Goal: Task Accomplishment & Management: Use online tool/utility

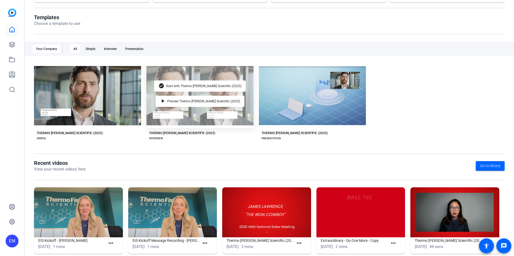
scroll to position [60, 0]
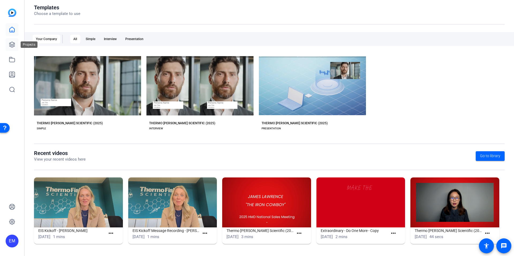
click at [11, 44] on icon at bounding box center [12, 44] width 6 height 6
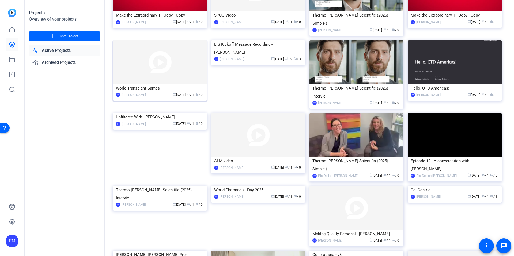
scroll to position [121, 0]
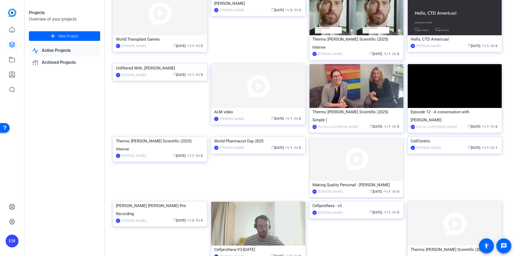
click at [345, 157] on img at bounding box center [356, 159] width 94 height 44
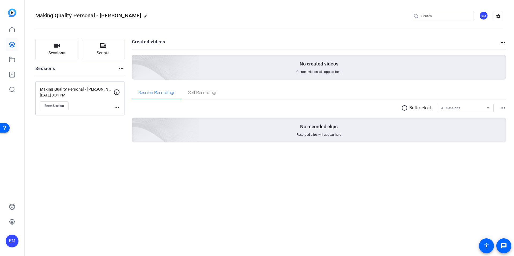
click at [118, 107] on mat-icon "more_horiz" at bounding box center [117, 107] width 6 height 6
click at [120, 115] on span "Edit Session" at bounding box center [130, 115] width 24 height 6
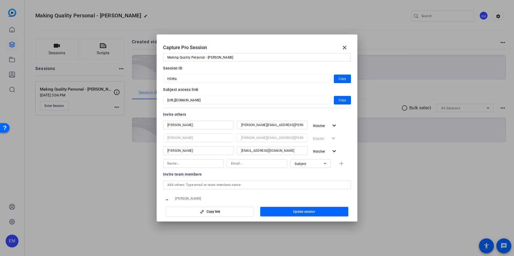
scroll to position [33, 0]
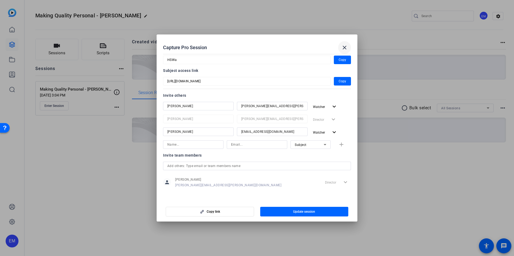
click at [346, 48] on mat-icon "close" at bounding box center [344, 47] width 6 height 6
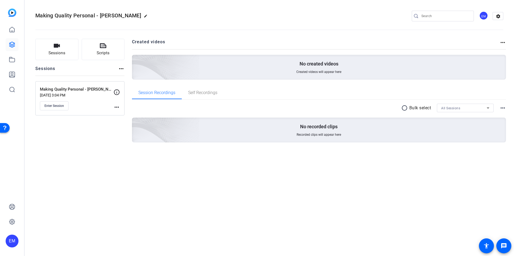
drag, startPoint x: 82, startPoint y: 136, endPoint x: 71, endPoint y: 126, distance: 15.0
click at [82, 136] on div "Sessions Scripts Sessions more_horiz Making Quality Personal - [PERSON_NAME] [D…" at bounding box center [79, 99] width 89 height 121
click at [56, 107] on span "Enter Session" at bounding box center [54, 106] width 20 height 4
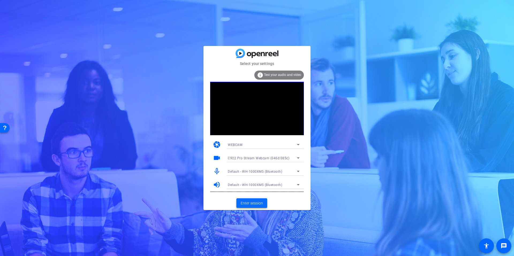
click at [256, 205] on span "Enter session" at bounding box center [252, 204] width 22 height 6
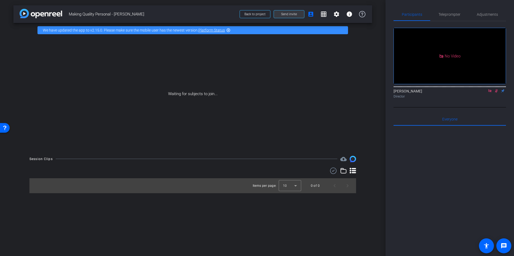
click at [284, 14] on span "Send invite" at bounding box center [289, 14] width 16 height 4
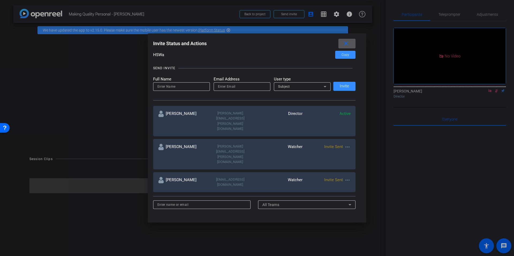
scroll to position [45, 0]
click at [348, 143] on mat-icon "more_horiz" at bounding box center [347, 146] width 6 height 6
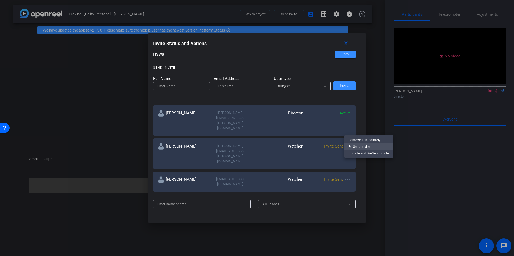
click at [357, 147] on span "Re-Send Invite" at bounding box center [369, 146] width 40 height 6
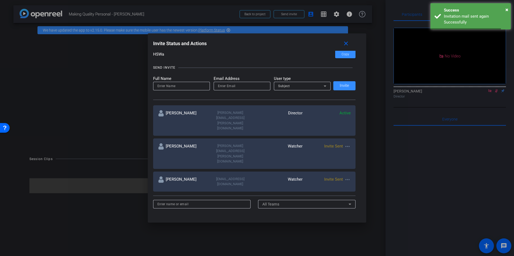
click at [347, 177] on mat-icon "more_horiz" at bounding box center [347, 180] width 6 height 6
click at [363, 166] on span "Re-Send Invite" at bounding box center [369, 165] width 40 height 6
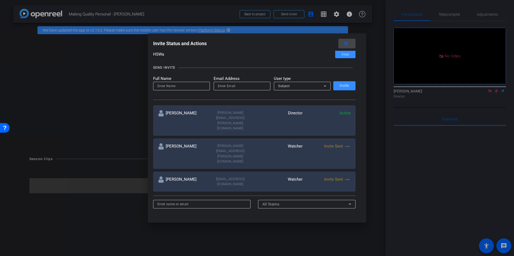
click at [347, 41] on mat-icon "close" at bounding box center [346, 43] width 7 height 7
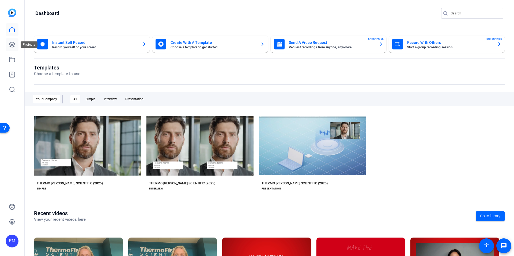
click at [11, 46] on icon at bounding box center [11, 44] width 5 height 5
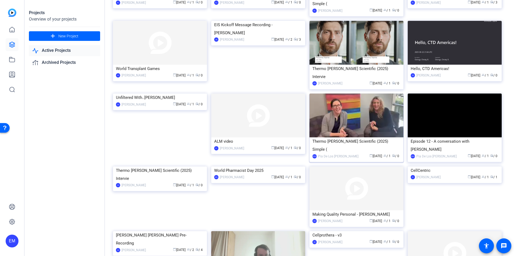
scroll to position [94, 0]
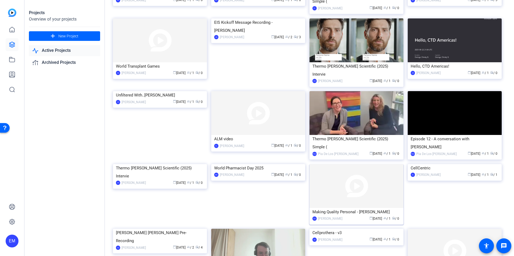
click at [336, 208] on div "Making Quality Personal - [PERSON_NAME]" at bounding box center [356, 212] width 88 height 8
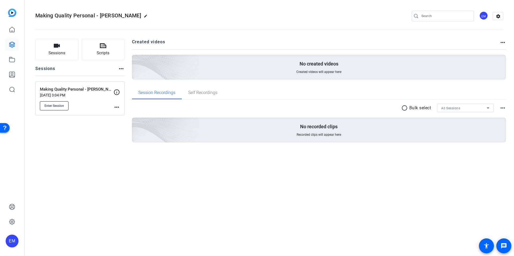
click at [54, 105] on span "Enter Session" at bounding box center [54, 106] width 20 height 4
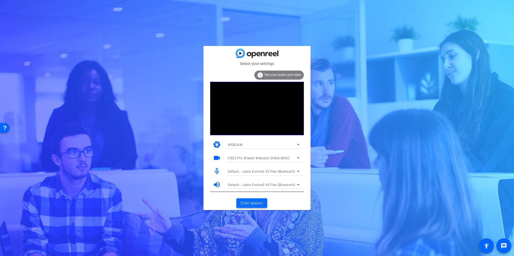
click at [253, 204] on span "Enter session" at bounding box center [252, 204] width 22 height 6
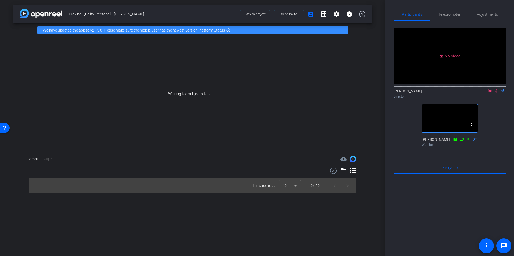
click at [490, 92] on icon at bounding box center [489, 90] width 3 height 3
click at [496, 93] on mat-icon "flip" at bounding box center [496, 90] width 6 height 5
drag, startPoint x: 495, startPoint y: 98, endPoint x: 489, endPoint y: 98, distance: 6.2
click at [494, 93] on mat-icon "flip" at bounding box center [496, 90] width 6 height 5
drag, startPoint x: 489, startPoint y: 98, endPoint x: 490, endPoint y: 116, distance: 18.2
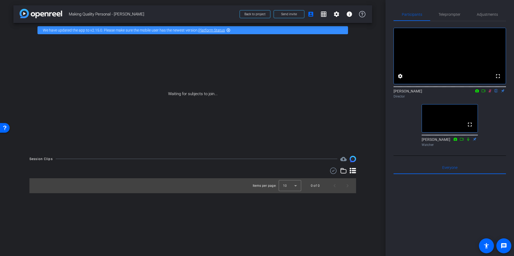
click at [489, 93] on icon at bounding box center [490, 91] width 4 height 4
click at [291, 14] on span "Send invite" at bounding box center [289, 14] width 16 height 4
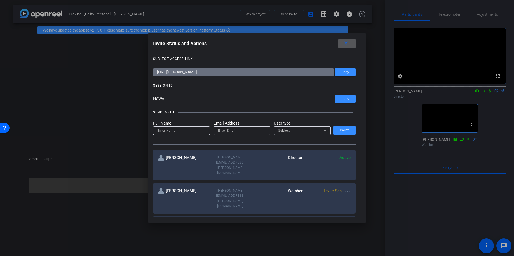
click at [345, 42] on mat-icon "close" at bounding box center [346, 43] width 7 height 7
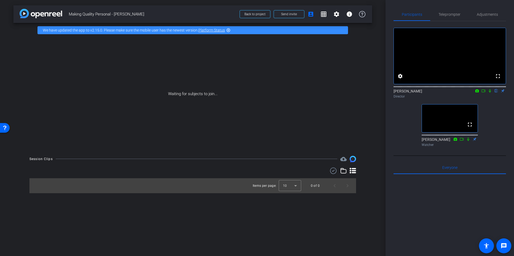
click at [279, 5] on div "arrow_back Making Quality Personal - Kathryn Cairo Back to project Send invite …" at bounding box center [192, 128] width 385 height 256
click at [14, 75] on div "Waiting for subjects to join..." at bounding box center [192, 93] width 359 height 113
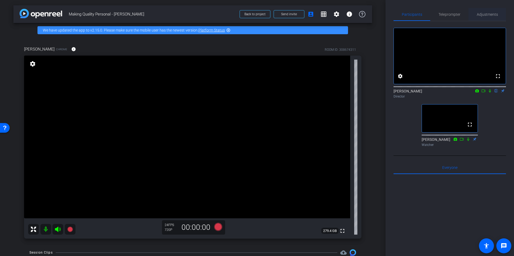
click at [489, 14] on span "Adjustments" at bounding box center [487, 15] width 21 height 4
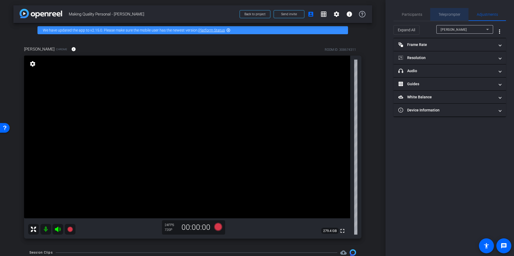
click at [451, 15] on span "Teleprompter" at bounding box center [449, 15] width 22 height 4
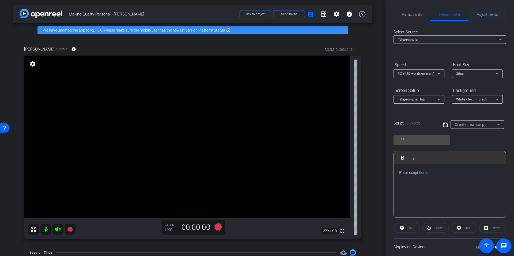
click at [484, 16] on span "Adjustments" at bounding box center [487, 15] width 21 height 4
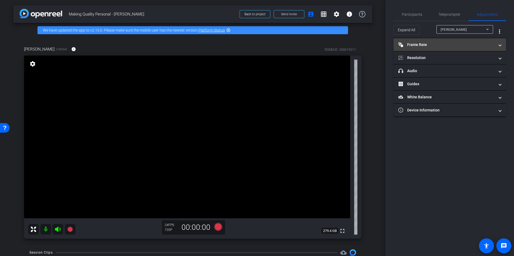
click at [447, 43] on mat-panel-title "Frame Rate Frame Rate" at bounding box center [446, 45] width 96 height 6
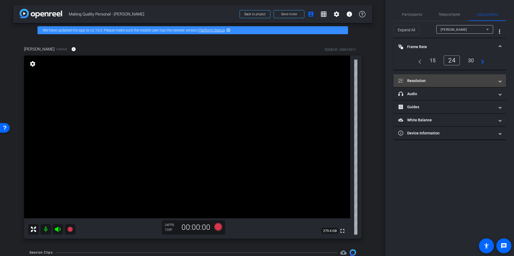
click at [447, 80] on mat-panel-title "Resolution" at bounding box center [446, 81] width 96 height 6
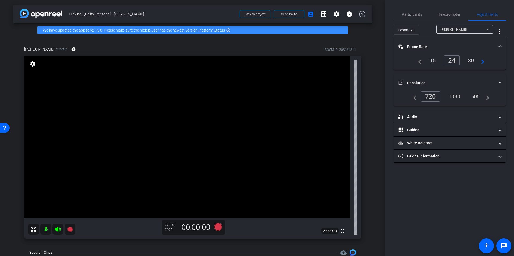
click at [453, 96] on div "1080" at bounding box center [454, 96] width 20 height 9
click at [412, 14] on span "Participants" at bounding box center [412, 15] width 20 height 4
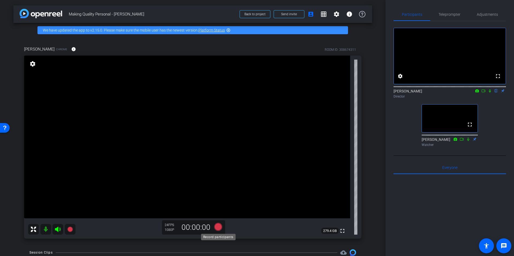
click at [216, 227] on icon at bounding box center [218, 227] width 8 height 8
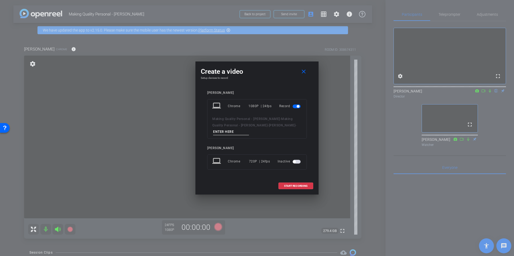
click at [220, 133] on input at bounding box center [231, 132] width 36 height 7
type input "test"
click at [293, 186] on span "START RECORDING" at bounding box center [296, 186] width 24 height 3
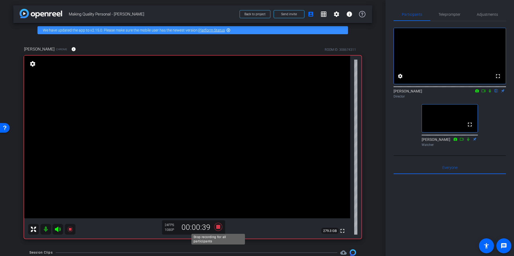
click at [218, 228] on icon at bounding box center [218, 227] width 8 height 8
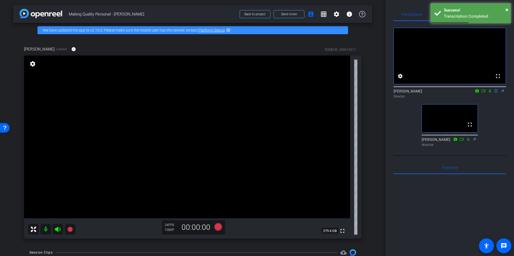
scroll to position [43, 0]
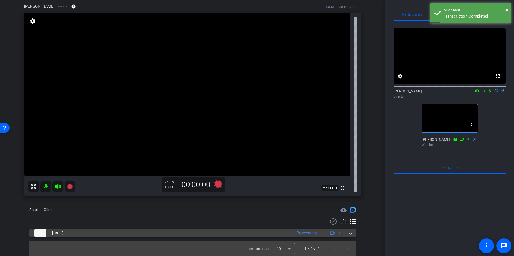
click at [349, 233] on span at bounding box center [350, 234] width 2 height 6
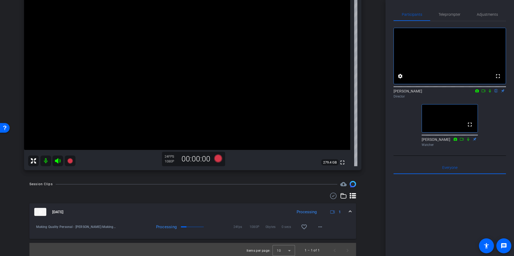
scroll to position [70, 0]
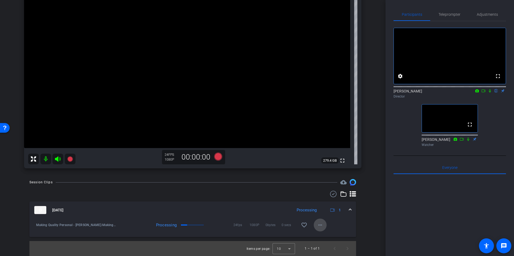
click at [323, 226] on span at bounding box center [320, 225] width 13 height 13
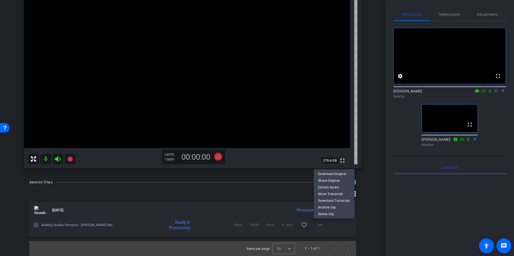
click at [370, 226] on div at bounding box center [257, 128] width 514 height 256
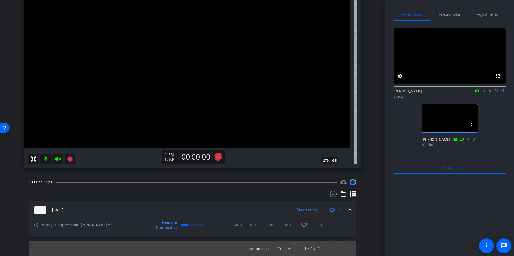
click at [37, 226] on mat-icon "play_circle_outline" at bounding box center [35, 225] width 5 height 5
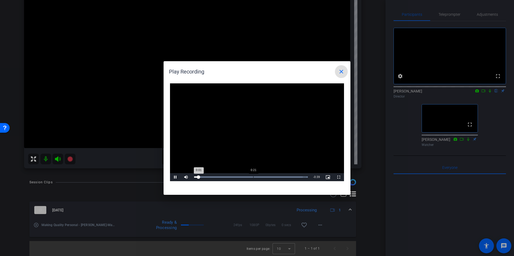
click at [253, 177] on div "Loaded : 100.00% 0:21 0:01" at bounding box center [251, 177] width 114 height 1
click at [271, 176] on div "Loaded : 100.00% 0:26 0:21" at bounding box center [250, 177] width 119 height 8
click at [175, 177] on span "Video Player" at bounding box center [175, 177] width 11 height 0
drag, startPoint x: 339, startPoint y: 72, endPoint x: 346, endPoint y: 86, distance: 15.8
click at [339, 72] on mat-icon "close" at bounding box center [341, 72] width 6 height 6
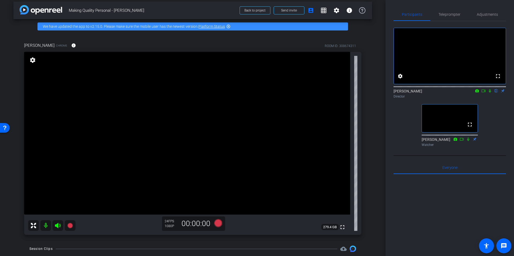
scroll to position [3, 0]
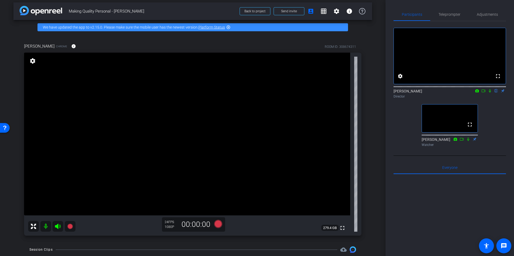
drag, startPoint x: 496, startPoint y: 135, endPoint x: 491, endPoint y: 128, distance: 8.8
click at [496, 135] on div "fullscreen settings Emma McVicar flip Director fullscreen Amber Goettlich Watch…" at bounding box center [450, 85] width 112 height 128
click at [487, 14] on span "Adjustments" at bounding box center [487, 15] width 21 height 4
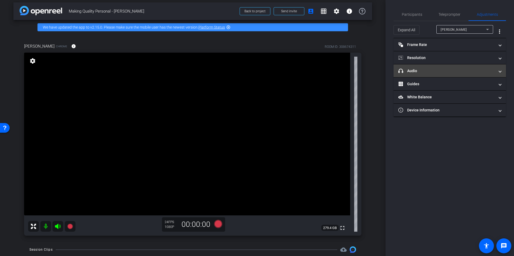
click at [454, 74] on mat-expansion-panel-header "headphone icon Audio" at bounding box center [450, 71] width 112 height 13
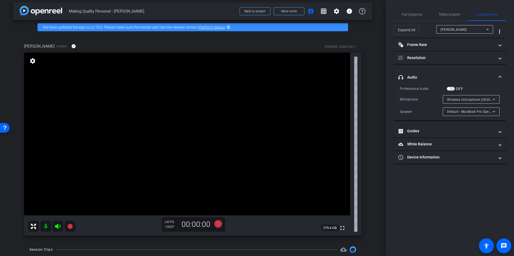
click at [495, 98] on icon at bounding box center [494, 99] width 6 height 6
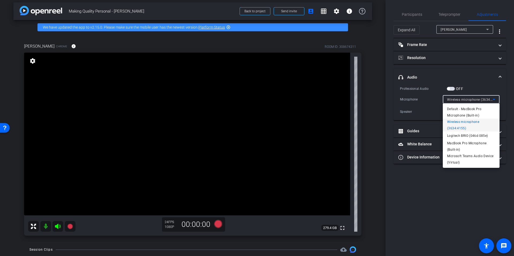
click at [449, 191] on div at bounding box center [257, 128] width 514 height 256
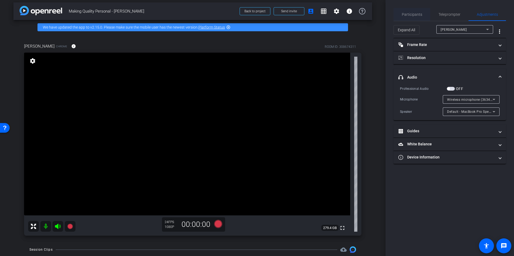
click at [410, 18] on span "Participants" at bounding box center [412, 14] width 20 height 13
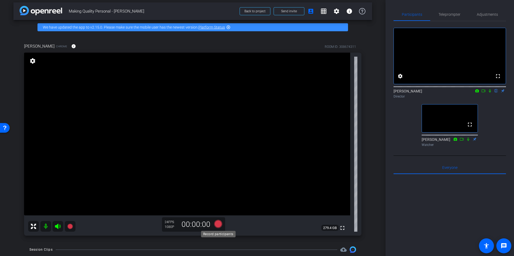
click at [219, 224] on icon at bounding box center [218, 224] width 8 height 8
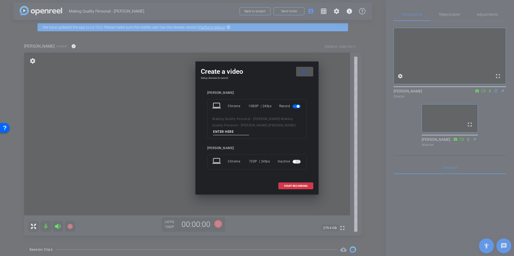
click at [226, 133] on input at bounding box center [231, 132] width 36 height 7
type input "Take 1"
click at [292, 185] on span "START RECORDING" at bounding box center [296, 186] width 24 height 3
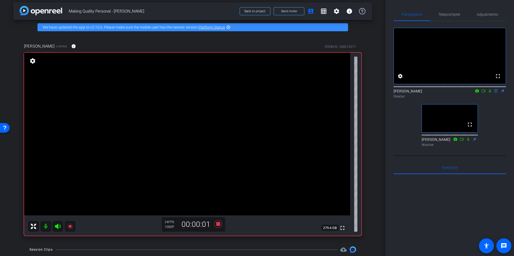
click at [490, 110] on div "fullscreen settings Emma McVicar flip Director fullscreen Amber Goettlich Watch…" at bounding box center [450, 85] width 112 height 128
click at [490, 93] on icon at bounding box center [490, 91] width 4 height 4
click at [484, 92] on icon at bounding box center [484, 90] width 4 height 3
click at [218, 224] on icon at bounding box center [218, 224] width 8 height 8
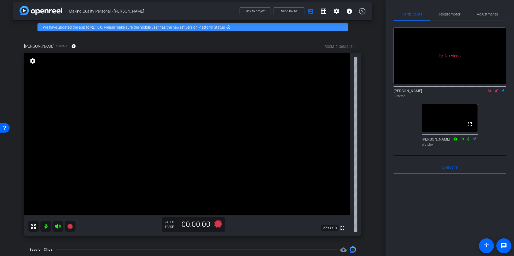
click at [491, 92] on icon at bounding box center [489, 90] width 3 height 3
click at [490, 93] on icon at bounding box center [490, 90] width 3 height 3
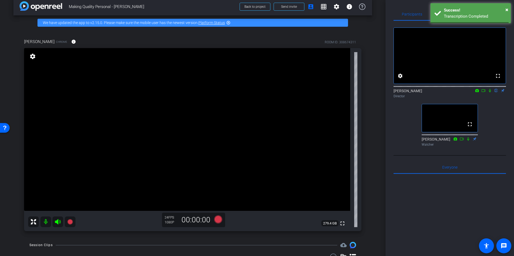
scroll to position [0, 0]
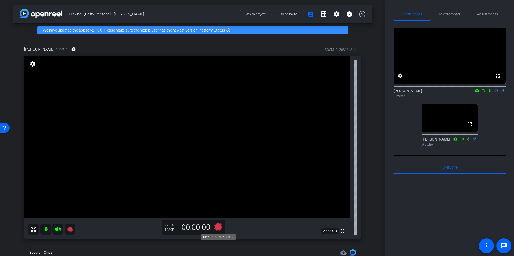
click at [219, 228] on icon at bounding box center [218, 227] width 8 height 8
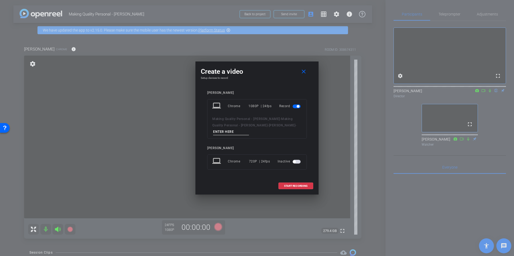
click at [232, 132] on input at bounding box center [231, 132] width 36 height 7
type input "Take 2"
click at [292, 185] on span "START RECORDING" at bounding box center [296, 186] width 24 height 3
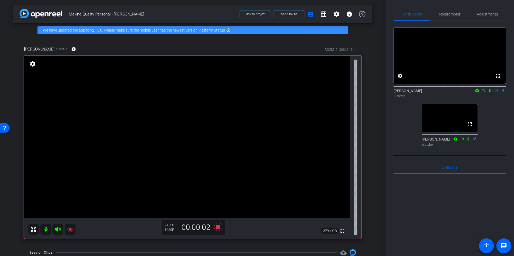
click at [490, 93] on icon at bounding box center [490, 91] width 4 height 4
click at [481, 93] on mat-icon at bounding box center [483, 90] width 6 height 5
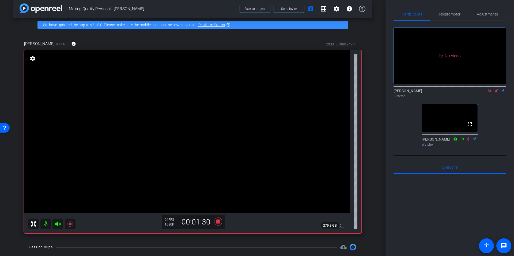
scroll to position [4, 0]
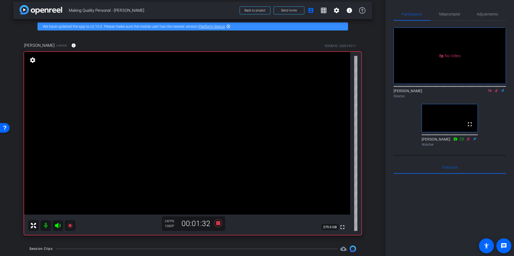
click at [498, 100] on div "Emma McVicar Director" at bounding box center [450, 92] width 112 height 16
click at [497, 117] on div "No Video Emma McVicar Director fullscreen Amber Goettlich Watcher" at bounding box center [450, 85] width 112 height 128
click at [497, 93] on icon at bounding box center [496, 91] width 4 height 4
click at [498, 100] on div "Emma McVicar Director" at bounding box center [450, 92] width 112 height 16
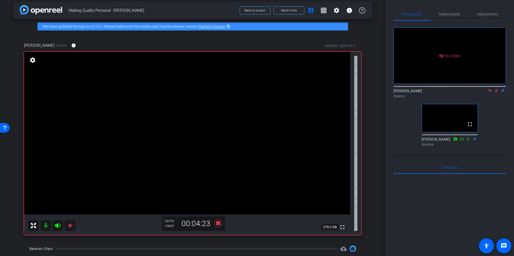
click at [496, 93] on icon at bounding box center [496, 91] width 4 height 4
drag, startPoint x: 497, startPoint y: 97, endPoint x: 499, endPoint y: 122, distance: 25.5
click at [497, 93] on icon at bounding box center [496, 91] width 4 height 4
click at [496, 93] on icon at bounding box center [496, 91] width 4 height 4
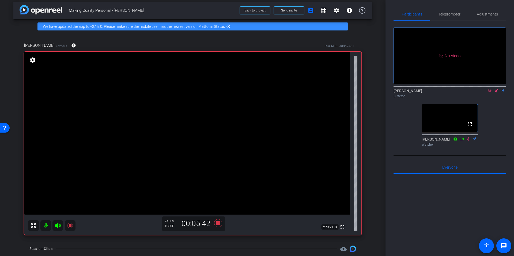
click at [497, 93] on icon at bounding box center [496, 91] width 4 height 4
click at [496, 93] on icon at bounding box center [496, 91] width 4 height 4
click at [497, 93] on icon at bounding box center [496, 91] width 4 height 4
click at [496, 93] on icon at bounding box center [496, 91] width 4 height 4
click at [495, 118] on div "No Video Emma McVicar Director fullscreen Amber Goettlich Watcher" at bounding box center [450, 85] width 112 height 128
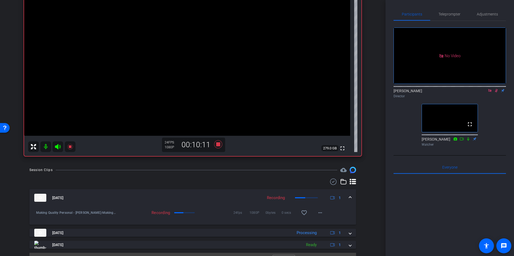
scroll to position [82, 0]
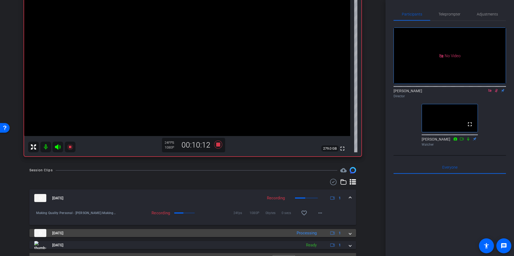
click at [349, 233] on span at bounding box center [350, 234] width 2 height 6
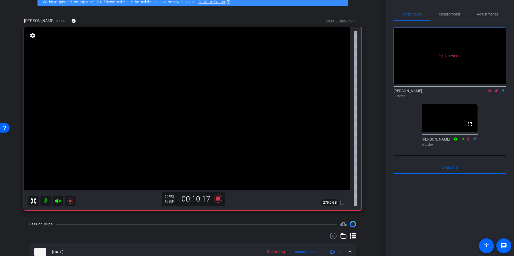
scroll to position [28, 0]
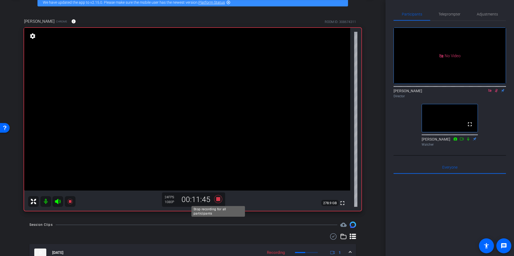
click at [219, 199] on icon at bounding box center [218, 199] width 8 height 8
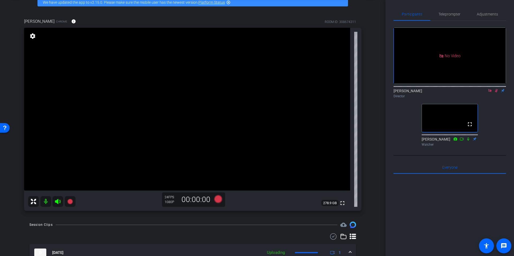
click at [492, 93] on mat-icon at bounding box center [490, 90] width 6 height 5
click at [497, 93] on mat-icon "flip" at bounding box center [496, 90] width 6 height 5
click at [496, 93] on mat-icon "flip" at bounding box center [496, 90] width 6 height 5
drag, startPoint x: 490, startPoint y: 97, endPoint x: 491, endPoint y: 116, distance: 19.1
click at [490, 93] on icon at bounding box center [490, 91] width 4 height 4
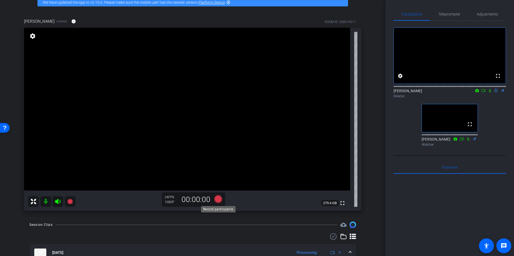
click at [217, 200] on icon at bounding box center [218, 199] width 8 height 8
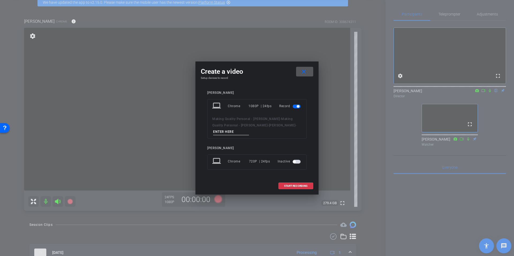
click at [235, 131] on input at bounding box center [231, 132] width 36 height 7
type input "take 3"
click at [294, 187] on span "START RECORDING" at bounding box center [296, 186] width 24 height 3
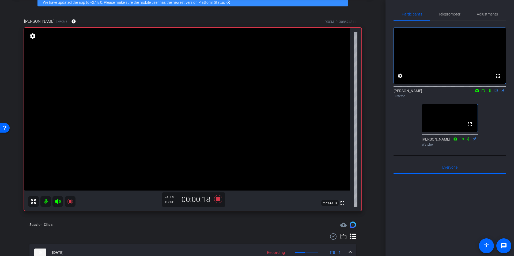
click at [490, 93] on icon at bounding box center [490, 91] width 4 height 4
click at [489, 99] on div "Director" at bounding box center [450, 96] width 112 height 5
click at [490, 93] on icon at bounding box center [490, 91] width 4 height 4
click at [490, 93] on icon at bounding box center [490, 90] width 3 height 3
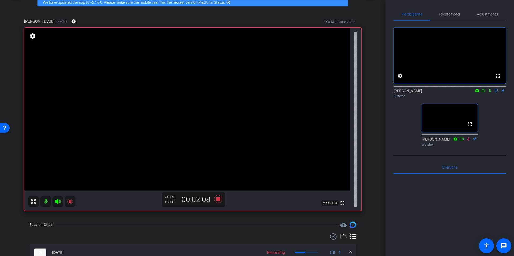
click at [489, 93] on icon at bounding box center [490, 91] width 4 height 4
click at [486, 111] on div "fullscreen settings Emma McVicar flip Director fullscreen Amber Goettlich Watch…" at bounding box center [450, 85] width 112 height 128
click at [489, 115] on div "fullscreen settings Emma McVicar flip Director fullscreen Amber Goettlich Watch…" at bounding box center [450, 85] width 112 height 128
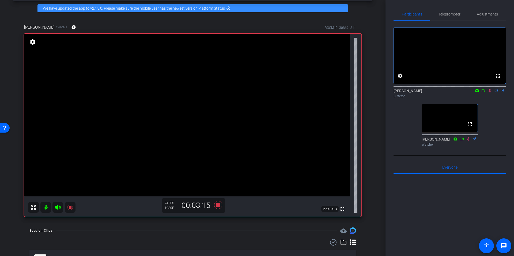
scroll to position [22, 0]
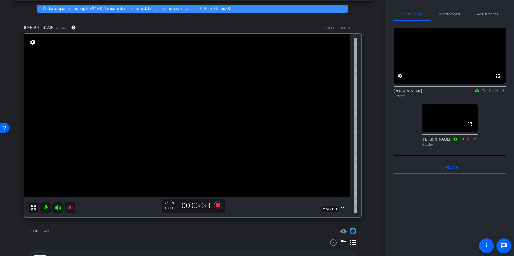
click at [487, 119] on div "fullscreen settings Emma McVicar flip Director fullscreen Amber Goettlich Watch…" at bounding box center [450, 85] width 112 height 128
click at [490, 93] on icon at bounding box center [490, 91] width 4 height 4
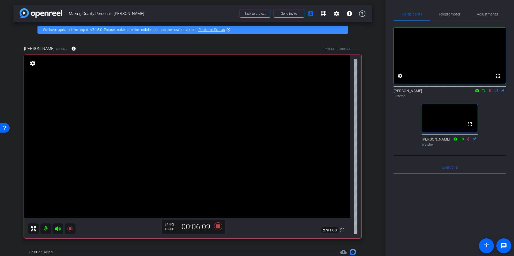
scroll to position [0, 0]
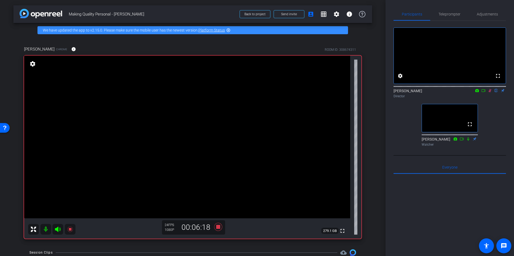
click at [501, 118] on div "fullscreen settings Emma McVicar flip Director fullscreen Amber Goettlich Watch…" at bounding box center [450, 85] width 112 height 128
click at [490, 93] on icon at bounding box center [490, 91] width 4 height 4
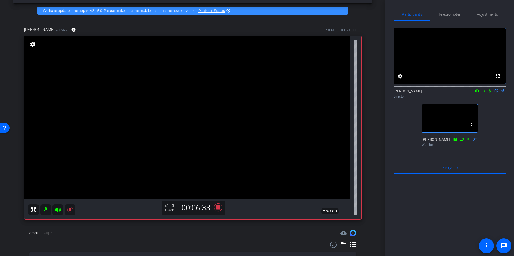
scroll to position [12, 0]
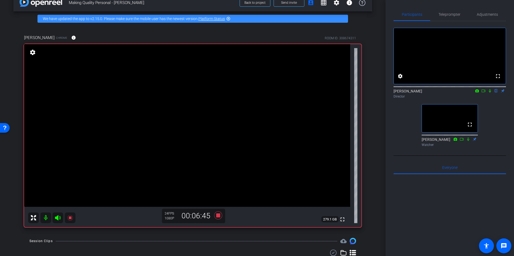
click at [411, 201] on div at bounding box center [450, 241] width 112 height 133
click at [217, 215] on icon at bounding box center [218, 216] width 8 height 8
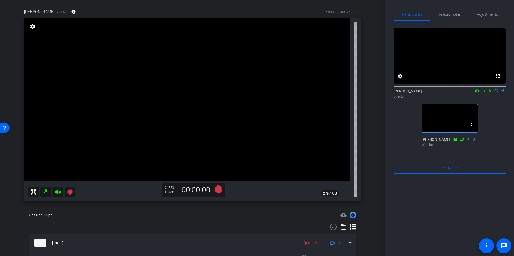
scroll to position [35, 0]
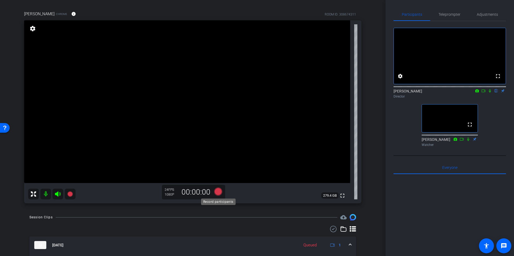
click at [217, 192] on icon at bounding box center [218, 192] width 8 height 8
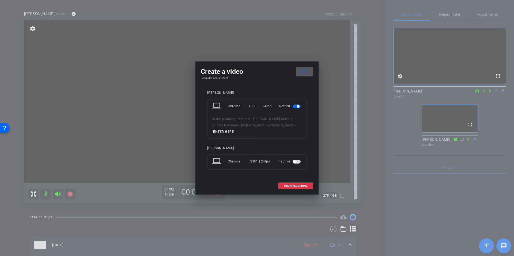
click at [225, 132] on input at bounding box center [231, 132] width 36 height 7
type input "take 4"
click at [290, 184] on span at bounding box center [296, 186] width 34 height 13
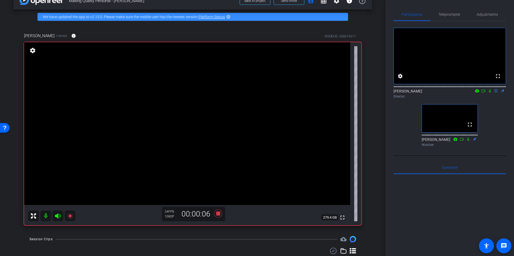
scroll to position [13, 0]
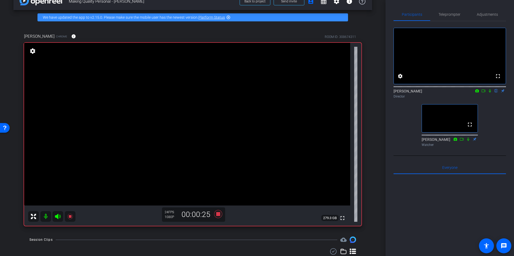
click at [497, 126] on div "fullscreen settings Emma McVicar flip Director fullscreen Amber Goettlich Watch…" at bounding box center [450, 85] width 112 height 128
click at [489, 93] on icon at bounding box center [490, 91] width 4 height 4
click at [501, 125] on div "fullscreen settings Emma McVicar flip Director fullscreen Amber Goettlich Watch…" at bounding box center [450, 85] width 112 height 128
click at [493, 126] on div "fullscreen settings Emma McVicar flip Director fullscreen Amber Goettlich Watch…" at bounding box center [450, 85] width 112 height 128
drag, startPoint x: 490, startPoint y: 109, endPoint x: 489, endPoint y: 106, distance: 3.3
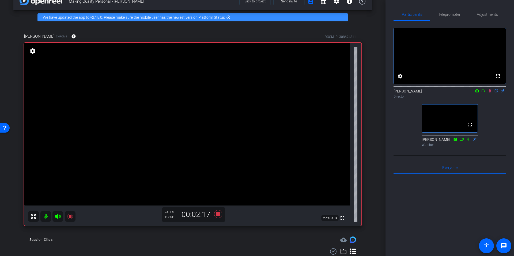
click at [489, 108] on div "fullscreen settings Emma McVicar flip Director fullscreen Amber Goettlich Watch…" at bounding box center [450, 85] width 112 height 128
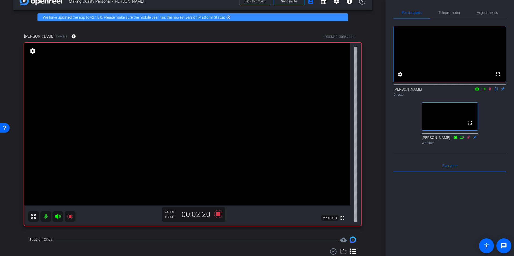
scroll to position [3, 0]
click at [492, 112] on div "fullscreen settings Emma McVicar flip Director fullscreen Amber Goettlich Watch…" at bounding box center [450, 82] width 112 height 128
drag, startPoint x: 490, startPoint y: 105, endPoint x: 491, endPoint y: 103, distance: 2.8
click at [490, 105] on div "fullscreen settings Emma McVicar flip Director fullscreen Amber Goettlich Watch…" at bounding box center [450, 82] width 112 height 128
click at [491, 90] on icon at bounding box center [490, 88] width 3 height 3
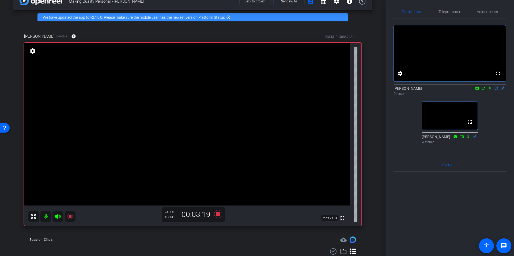
click at [491, 90] on icon at bounding box center [490, 88] width 4 height 4
click at [487, 116] on div "fullscreen settings Emma McVicar flip Director fullscreen Amber Goettlich Watch…" at bounding box center [450, 82] width 112 height 128
click at [490, 90] on icon at bounding box center [490, 88] width 3 height 3
drag, startPoint x: 490, startPoint y: 94, endPoint x: 492, endPoint y: 101, distance: 7.7
click at [490, 90] on icon at bounding box center [490, 88] width 4 height 4
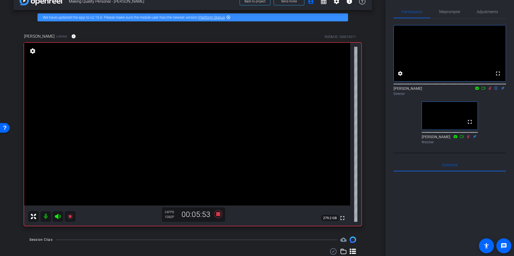
click at [502, 118] on div "fullscreen settings Emma McVicar flip Director fullscreen Amber Goettlich Watch…" at bounding box center [450, 82] width 112 height 128
click at [491, 90] on icon at bounding box center [490, 88] width 3 height 3
click at [220, 215] on icon at bounding box center [218, 214] width 8 height 8
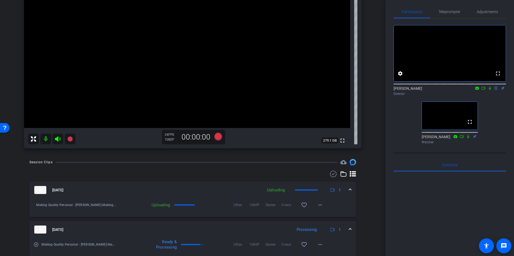
scroll to position [92, 0]
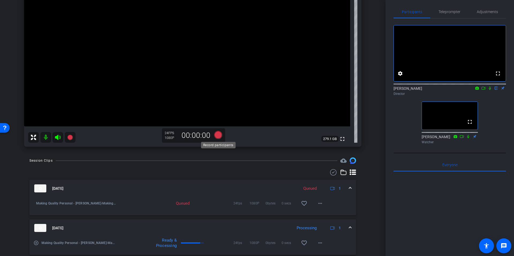
click at [217, 135] on icon at bounding box center [218, 135] width 8 height 8
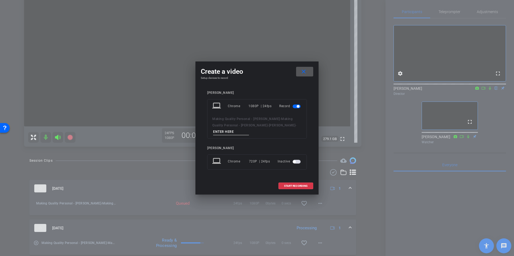
click at [227, 132] on input at bounding box center [231, 132] width 36 height 7
type input "take 5"
click at [288, 185] on span "START RECORDING" at bounding box center [296, 186] width 24 height 3
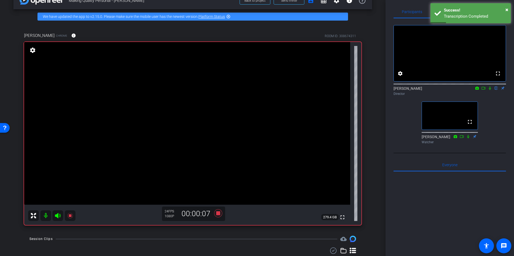
scroll to position [16, 0]
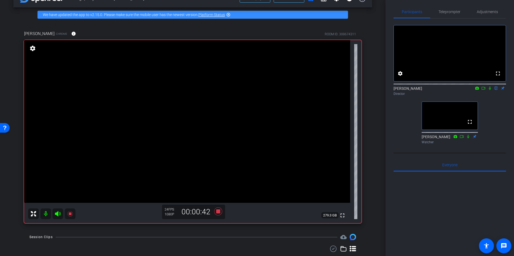
click at [491, 90] on icon at bounding box center [490, 88] width 4 height 4
click at [492, 125] on div "fullscreen settings Emma McVicar flip Director fullscreen Amber Goettlich Watch…" at bounding box center [450, 82] width 112 height 128
click at [490, 90] on icon at bounding box center [490, 88] width 4 height 4
drag, startPoint x: 219, startPoint y: 210, endPoint x: 304, endPoint y: 187, distance: 87.9
click at [219, 210] on icon at bounding box center [218, 212] width 8 height 8
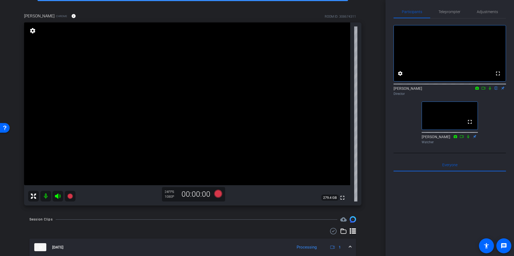
scroll to position [32, 0]
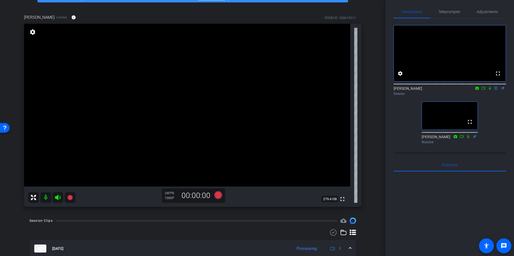
click at [368, 71] on div "Katy Cairo Chrome info ROOM ID: 308674311 fullscreen settings 279.4 GB 24 FPS 1…" at bounding box center [192, 109] width 359 height 207
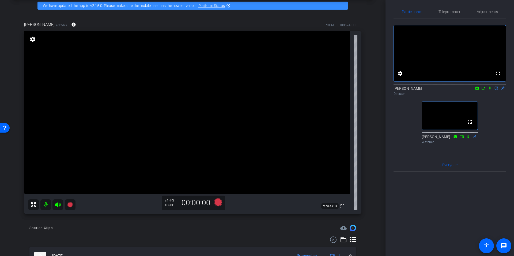
scroll to position [28, 0]
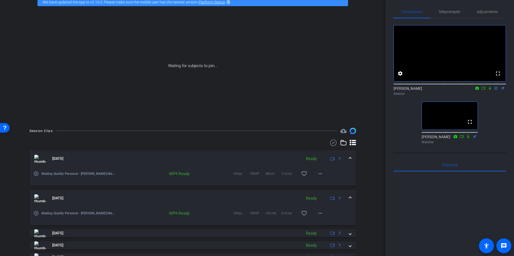
click at [350, 197] on span at bounding box center [350, 199] width 2 height 6
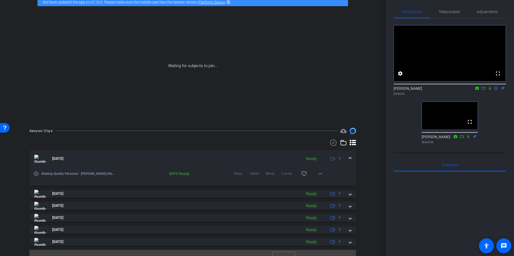
click at [350, 157] on span at bounding box center [350, 159] width 2 height 6
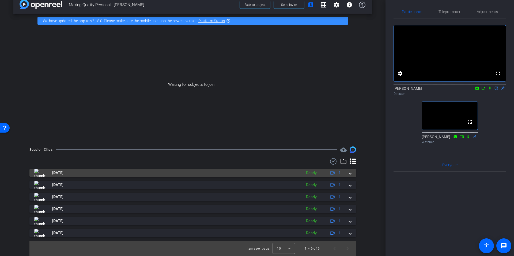
scroll to position [9, 0]
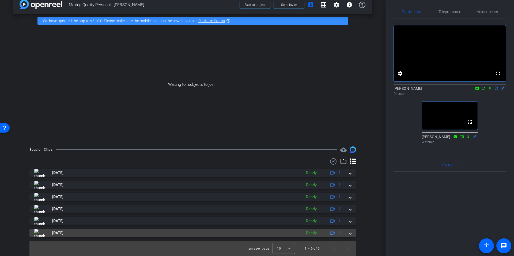
click at [349, 233] on span at bounding box center [350, 233] width 2 height 6
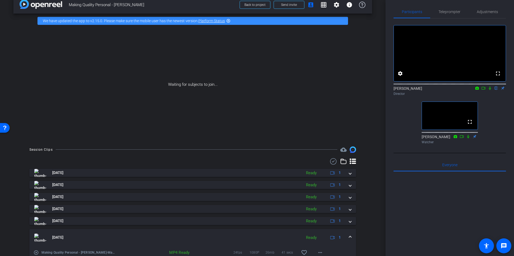
scroll to position [37, 0]
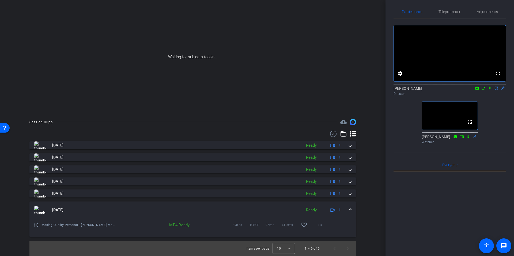
click at [351, 211] on mat-expansion-panel-header "Sep 30, 2025 Ready 1" at bounding box center [192, 210] width 327 height 17
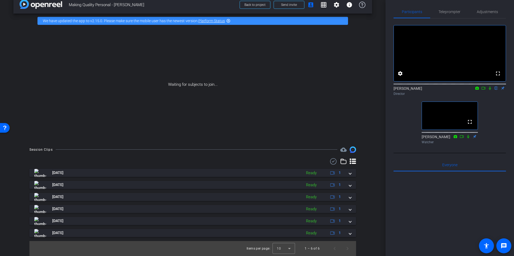
scroll to position [0, 0]
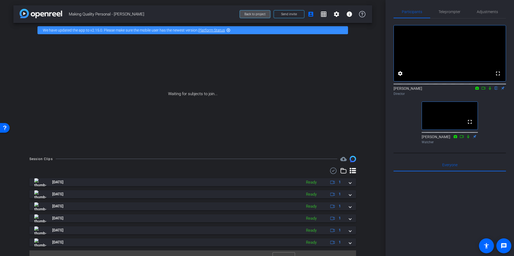
click at [255, 13] on span "Back to project" at bounding box center [254, 14] width 21 height 4
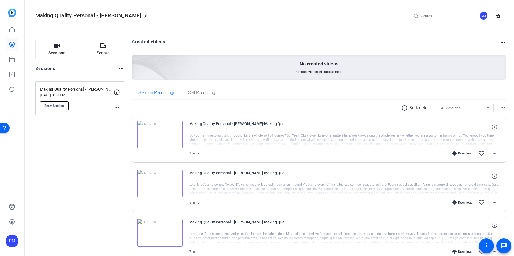
click at [62, 106] on span "Enter Session" at bounding box center [54, 106] width 20 height 4
click at [93, 158] on div "Sessions Scripts Sessions more_horiz Making Quality Personal - [PERSON_NAME] [D…" at bounding box center [79, 233] width 89 height 388
click at [496, 18] on mat-icon "settings" at bounding box center [498, 16] width 11 height 8
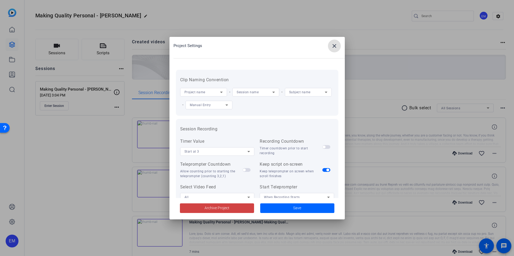
scroll to position [111, 0]
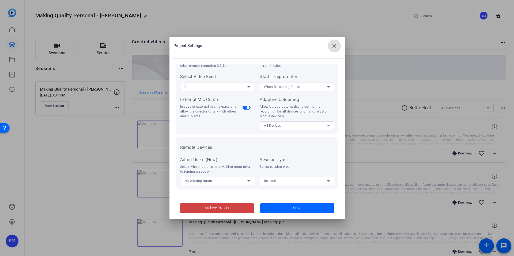
click at [334, 48] on mat-icon "close" at bounding box center [334, 46] width 6 height 6
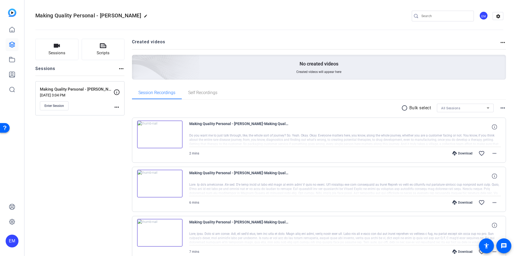
click at [504, 108] on mat-icon "more_horiz" at bounding box center [503, 108] width 6 height 6
drag, startPoint x: 368, startPoint y: 108, endPoint x: 385, endPoint y: 99, distance: 19.6
click at [368, 108] on div at bounding box center [257, 128] width 514 height 256
click at [484, 14] on div "EM" at bounding box center [483, 15] width 9 height 9
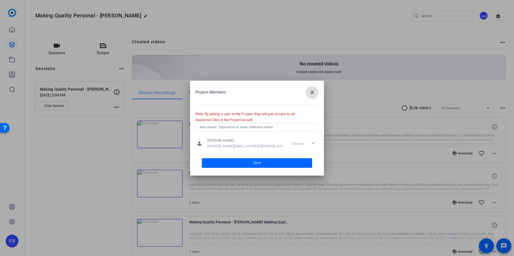
click at [217, 129] on input "text" at bounding box center [257, 127] width 115 height 6
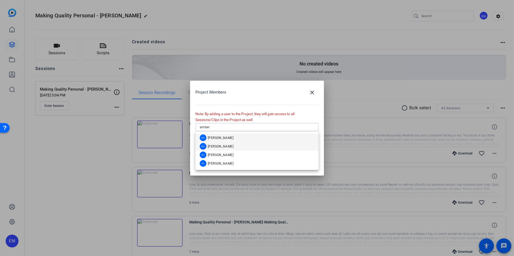
type input "amber"
click at [231, 146] on span "[PERSON_NAME]" at bounding box center [221, 147] width 26 height 4
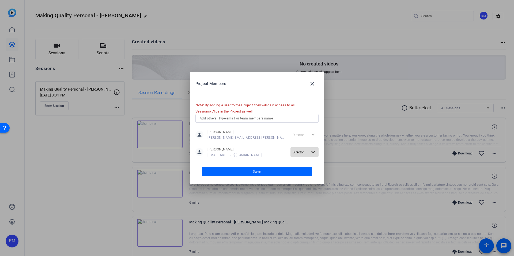
click at [305, 152] on span "Director" at bounding box center [300, 152] width 15 height 6
click at [312, 163] on span "Director" at bounding box center [310, 163] width 12 height 4
click at [268, 170] on span at bounding box center [257, 171] width 110 height 13
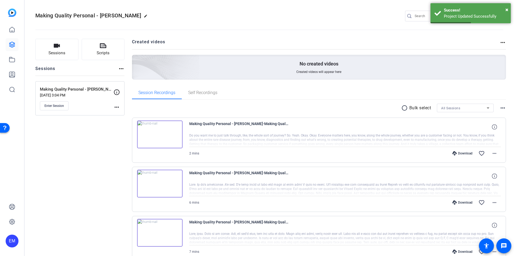
click at [107, 157] on div "Sessions Scripts Sessions more_horiz Making Quality Personal - [PERSON_NAME] [D…" at bounding box center [79, 233] width 89 height 388
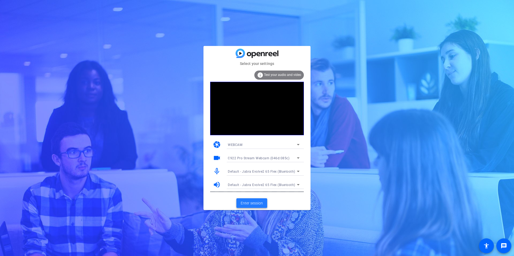
click at [251, 203] on span "Enter session" at bounding box center [252, 204] width 22 height 6
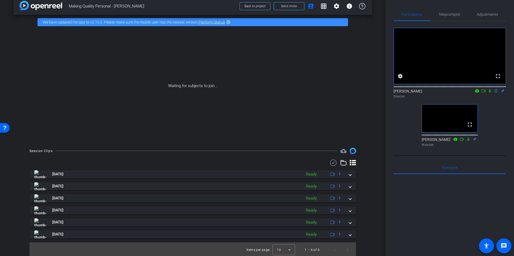
scroll to position [9, 0]
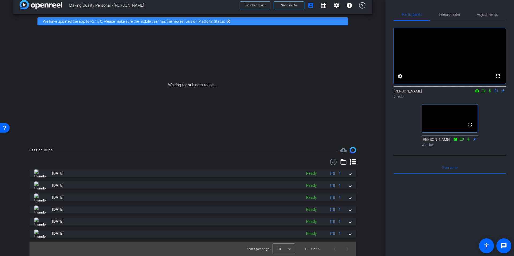
click at [496, 126] on div "fullscreen settings Emma McVicar flip Director fullscreen Amber Goettlich Watch…" at bounding box center [450, 85] width 112 height 128
